Goal: Task Accomplishment & Management: Manage account settings

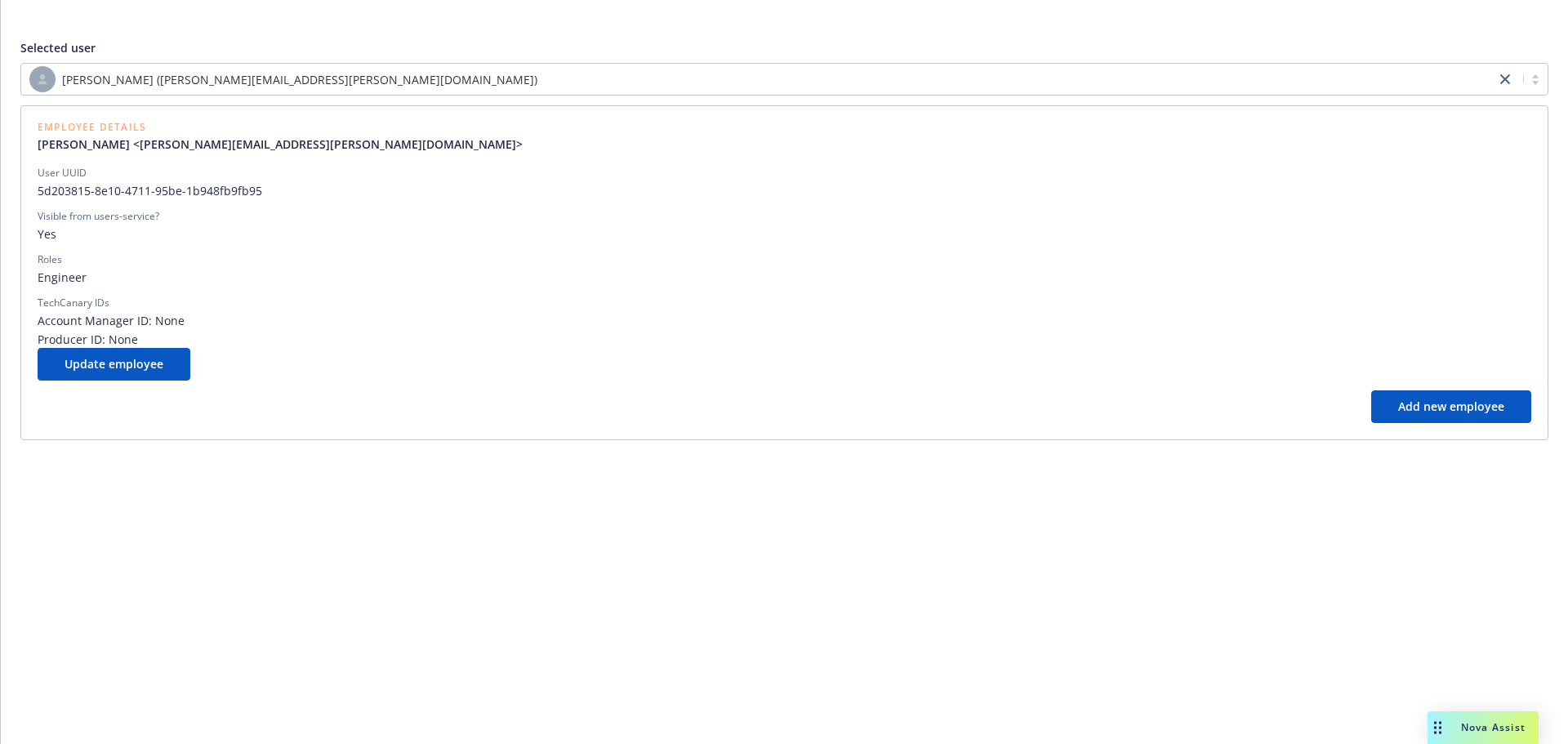
drag, startPoint x: 251, startPoint y: 95, endPoint x: 255, endPoint y: 76, distance: 19.4
click at [251, 95] on div "[PERSON_NAME] ([PERSON_NAME][EMAIL_ADDRESS][PERSON_NAME][DOMAIN_NAME])" at bounding box center [784, 79] width 1528 height 32
click at [255, 76] on span "[PERSON_NAME] ([PERSON_NAME][EMAIL_ADDRESS][PERSON_NAME][DOMAIN_NAME])" at bounding box center [299, 79] width 475 height 17
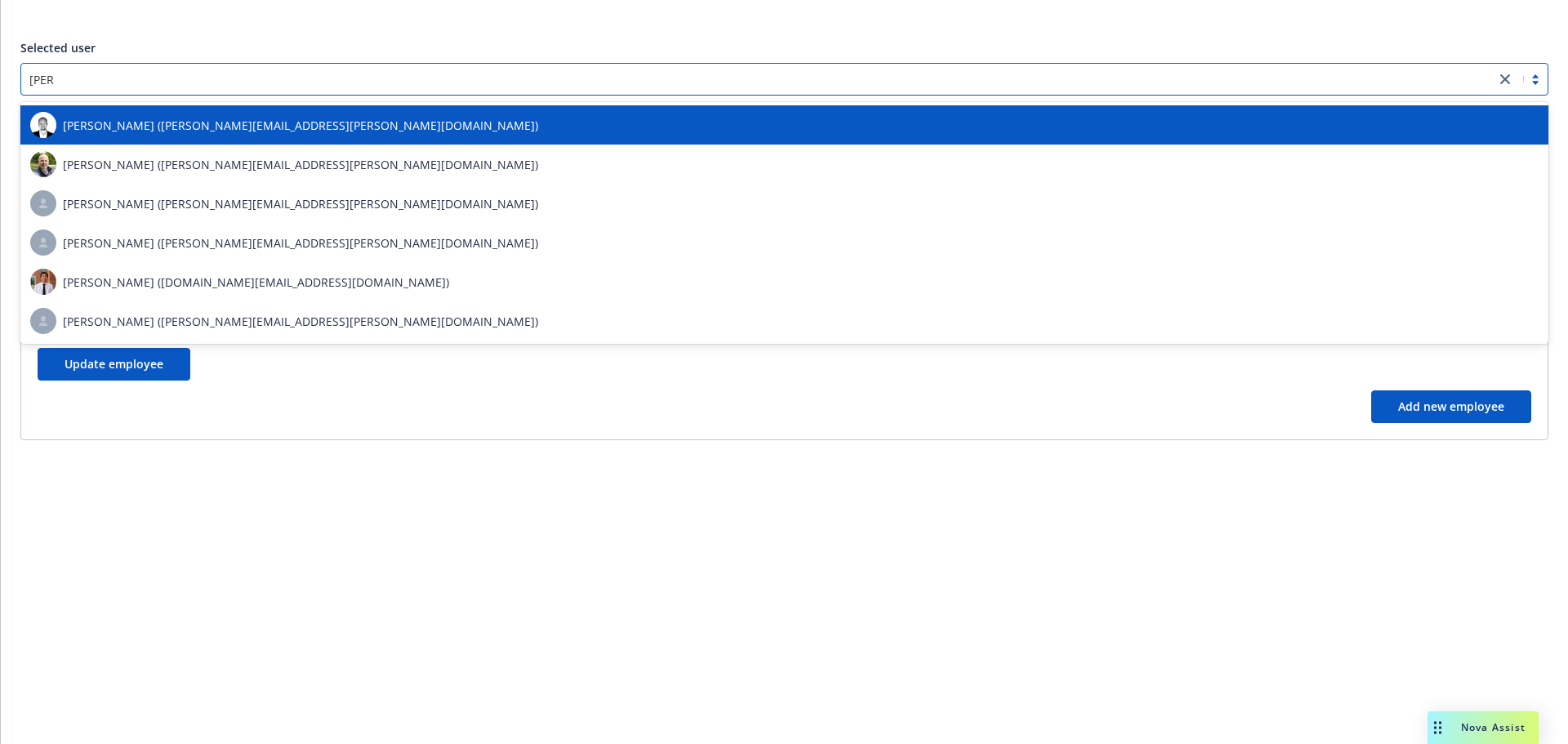
type input "[PERSON_NAME].d"
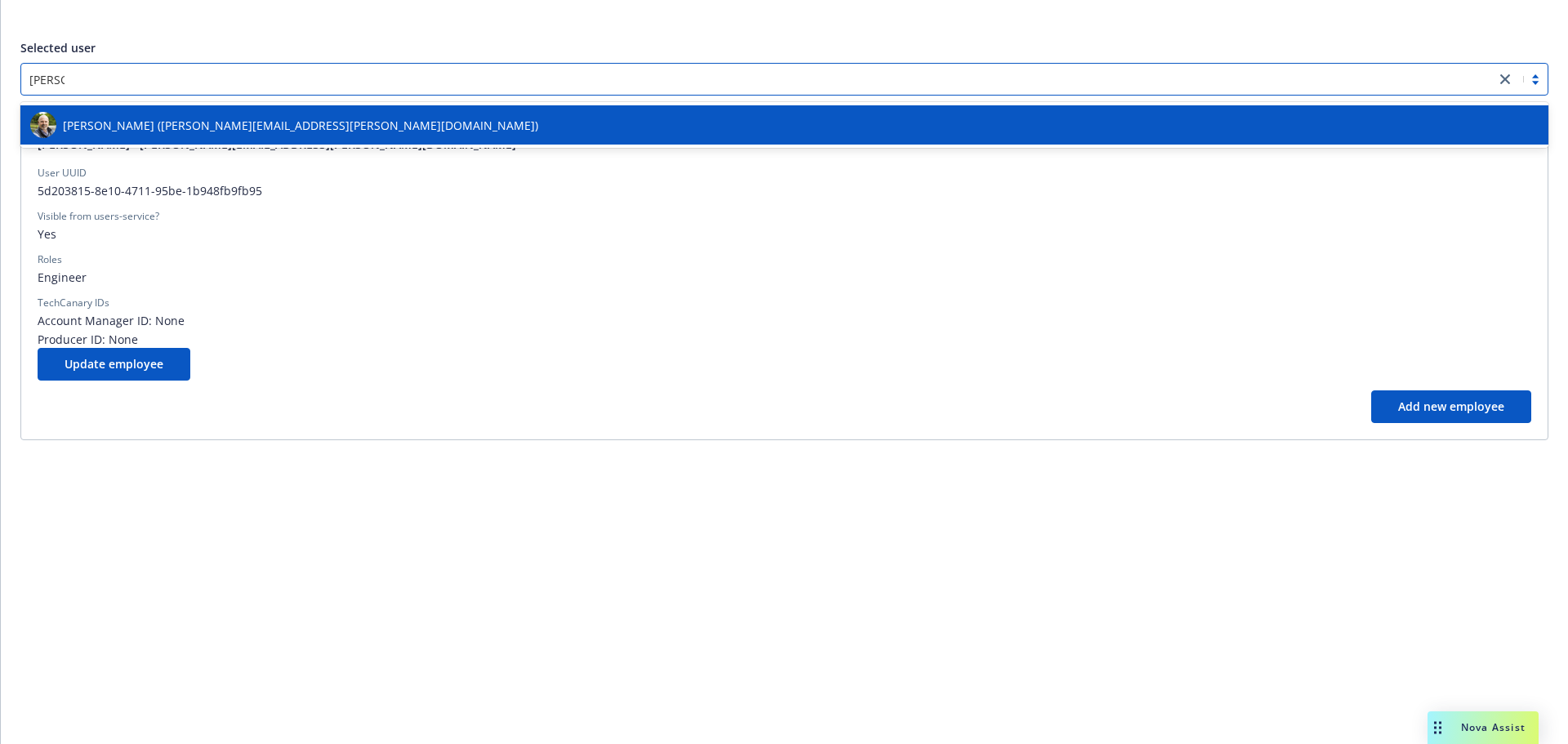
click at [247, 115] on div "[PERSON_NAME] ([PERSON_NAME][EMAIL_ADDRESS][PERSON_NAME][DOMAIN_NAME])" at bounding box center [784, 125] width 1508 height 26
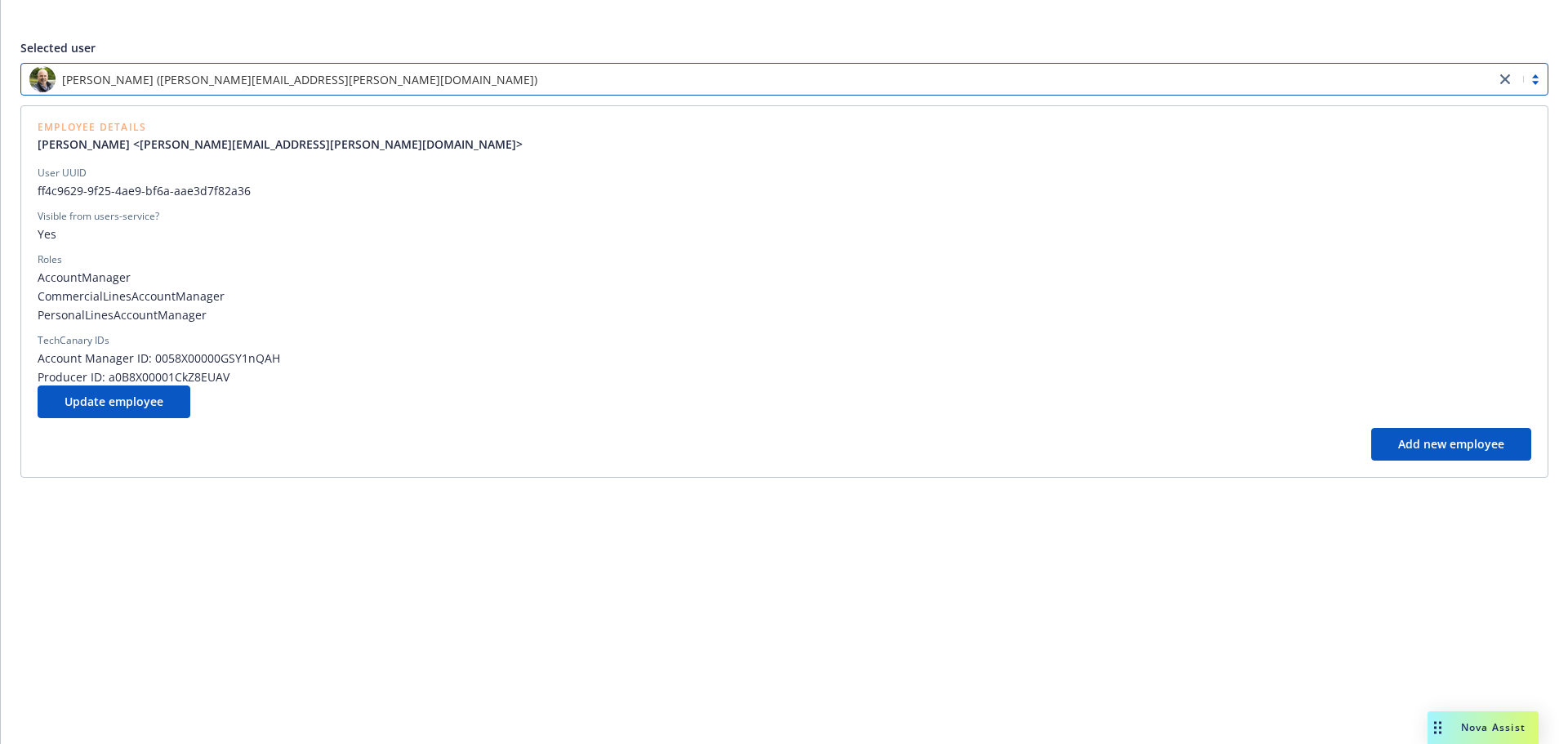
click at [32, 393] on div "Employee Details [PERSON_NAME] <[PERSON_NAME][EMAIL_ADDRESS][PERSON_NAME][DOMAI…" at bounding box center [784, 291] width 1528 height 372
click at [46, 393] on button "Update employee" at bounding box center [113, 402] width 153 height 32
select select "account management"
select select "full-time"
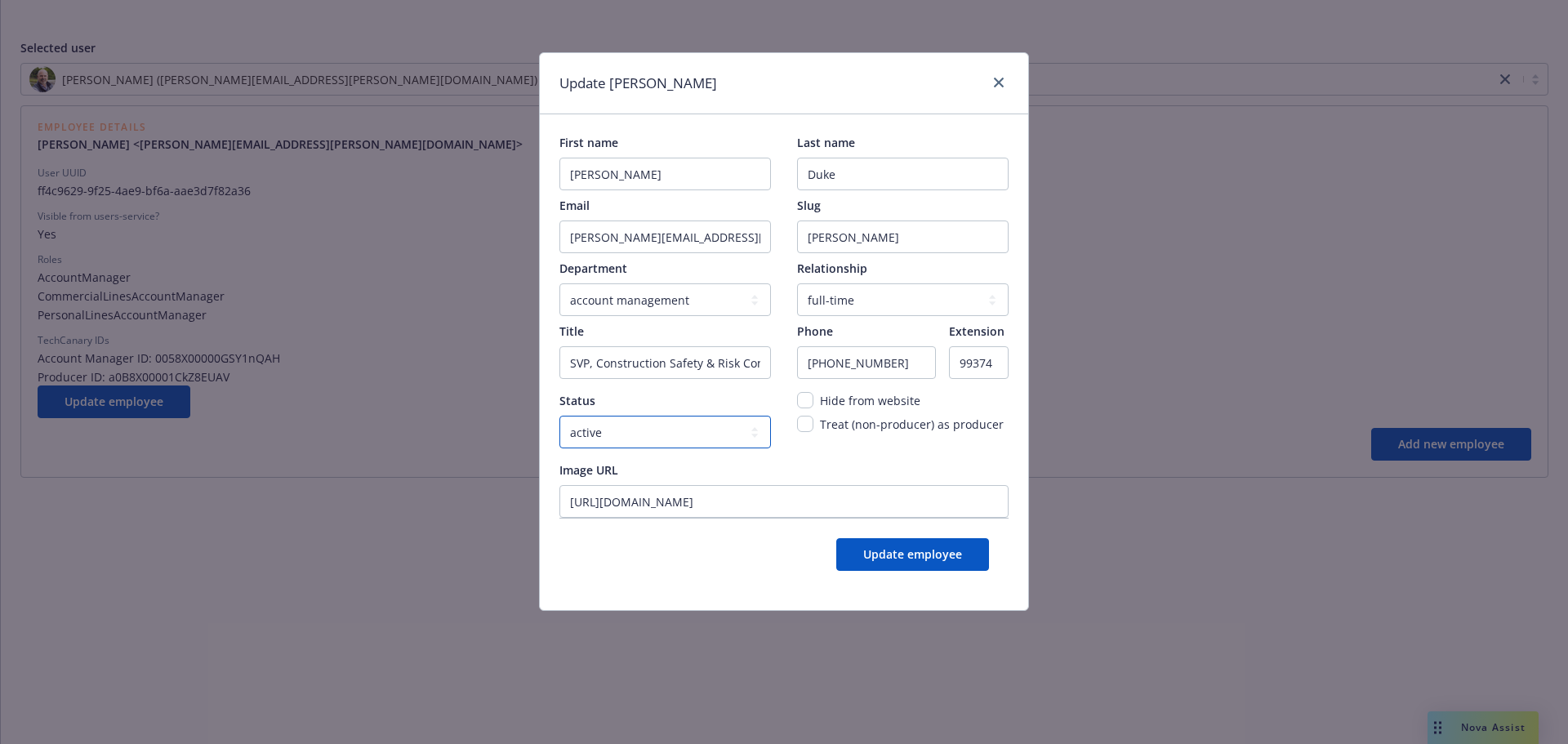
click at [625, 422] on select "active locked" at bounding box center [665, 432] width 212 height 32
select select "locked"
click at [560, 416] on select "active locked" at bounding box center [665, 432] width 212 height 32
click at [870, 551] on span "Update employee" at bounding box center [913, 554] width 99 height 15
